Goal: Task Accomplishment & Management: Use online tool/utility

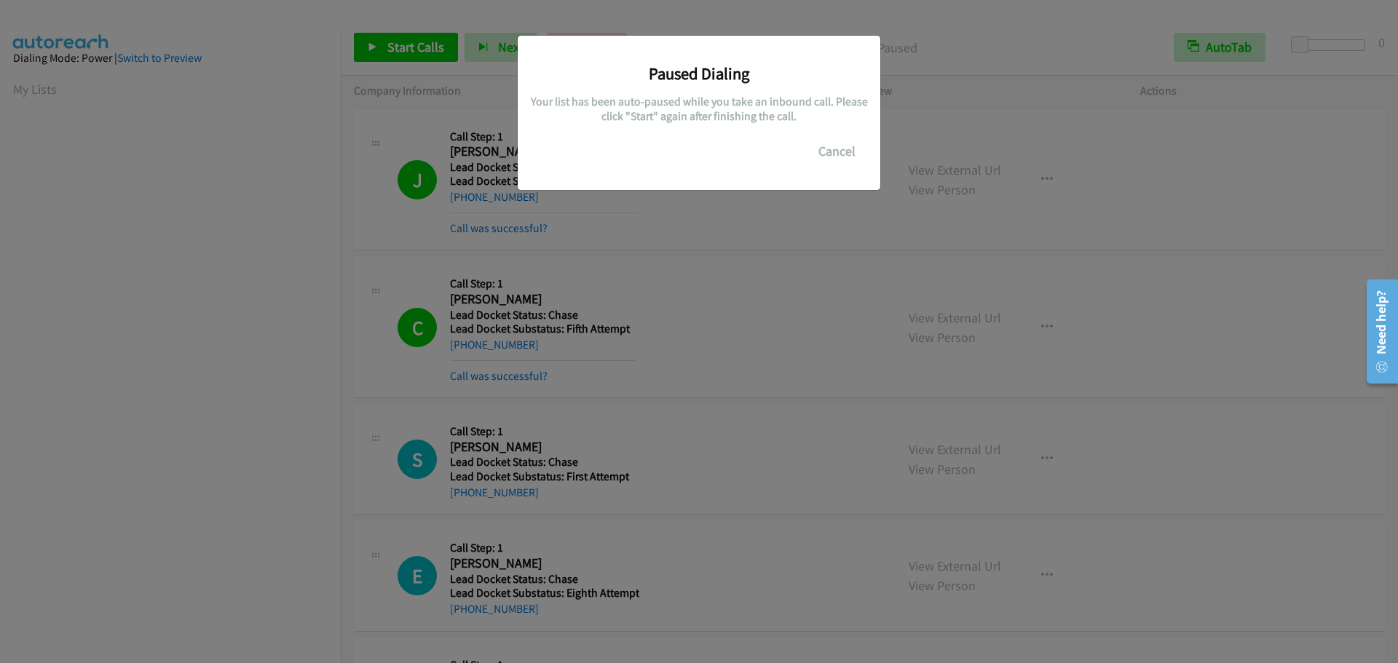
scroll to position [154, 0]
click at [831, 151] on button "Cancel" at bounding box center [837, 151] width 65 height 29
click at [833, 154] on button "Cancel" at bounding box center [837, 151] width 65 height 29
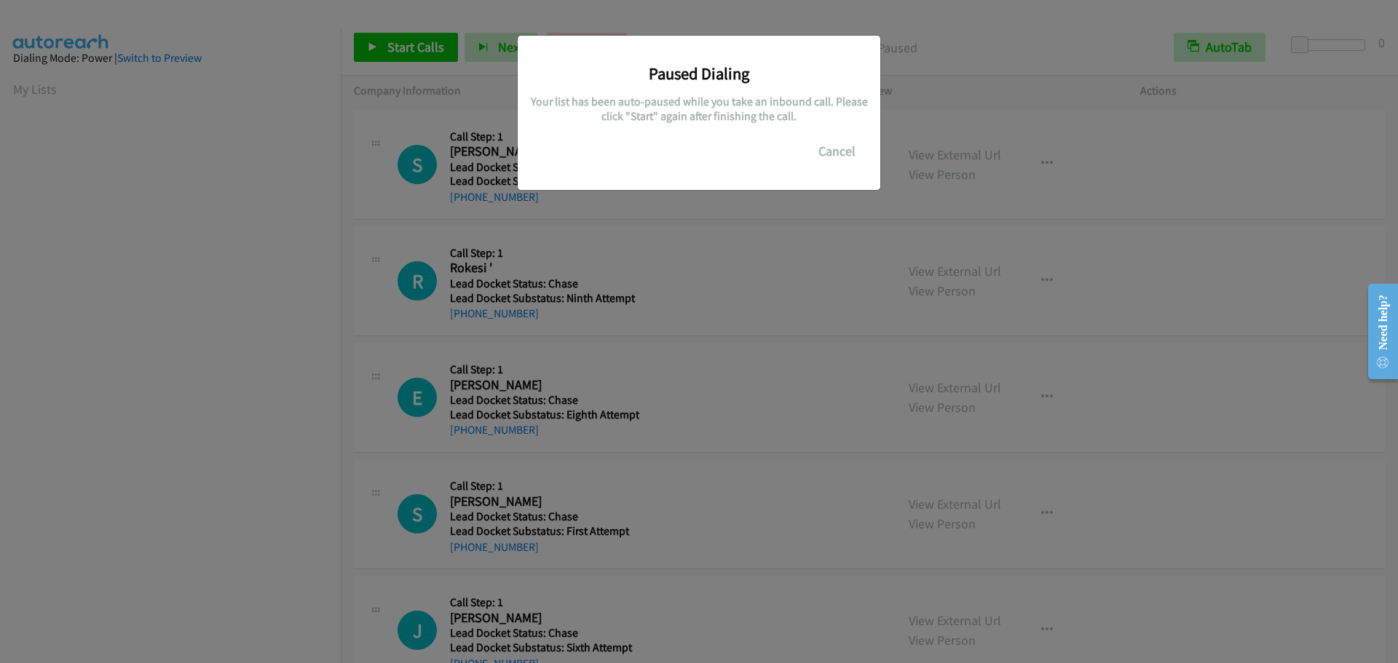
scroll to position [154, 0]
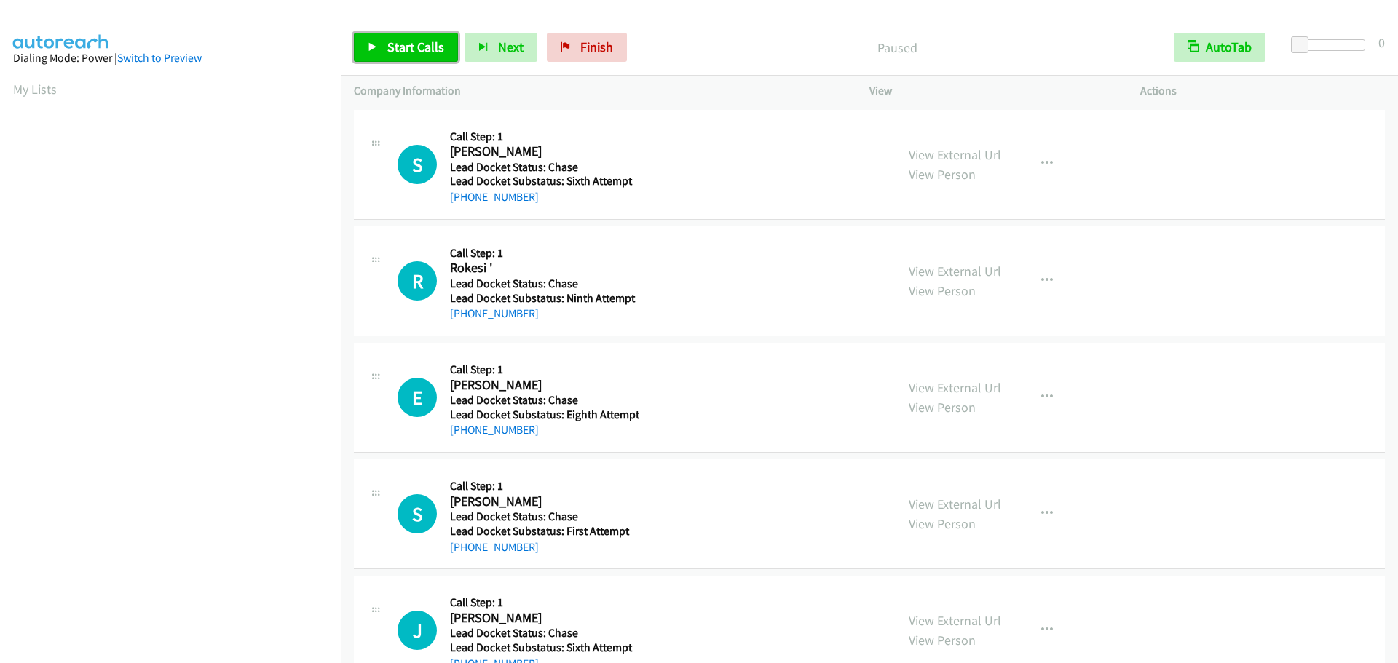
click at [390, 52] on span "Start Calls" at bounding box center [415, 47] width 57 height 17
drag, startPoint x: 728, startPoint y: 227, endPoint x: 758, endPoint y: 219, distance: 30.9
click at [728, 227] on div "R Callback Scheduled Call Step: 1 Rokesi ' America/Los_Angeles Lead Docket Stat…" at bounding box center [869, 281] width 1031 height 110
